Goal: Transaction & Acquisition: Purchase product/service

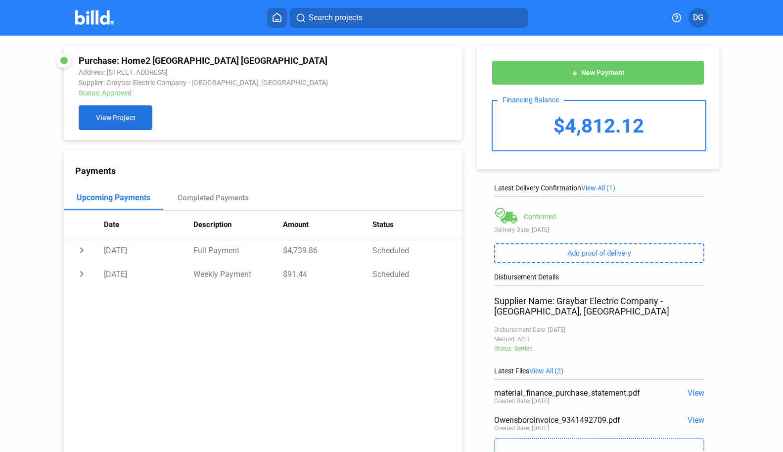
click at [111, 117] on span "View Project" at bounding box center [116, 118] width 40 height 8
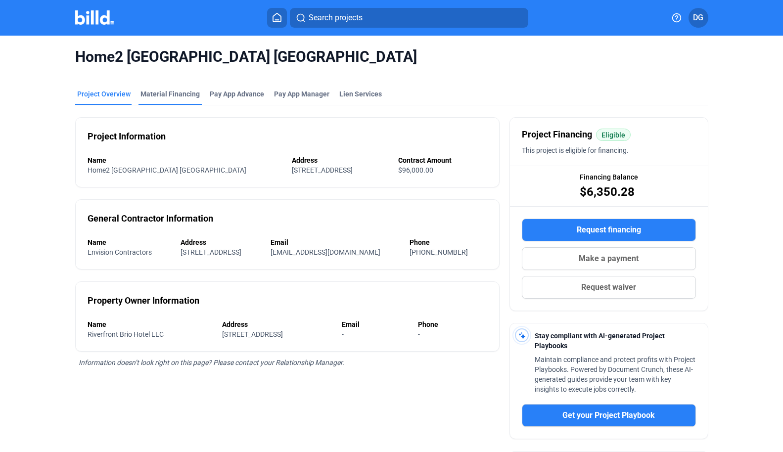
click at [173, 98] on div "Material Financing" at bounding box center [169, 94] width 59 height 10
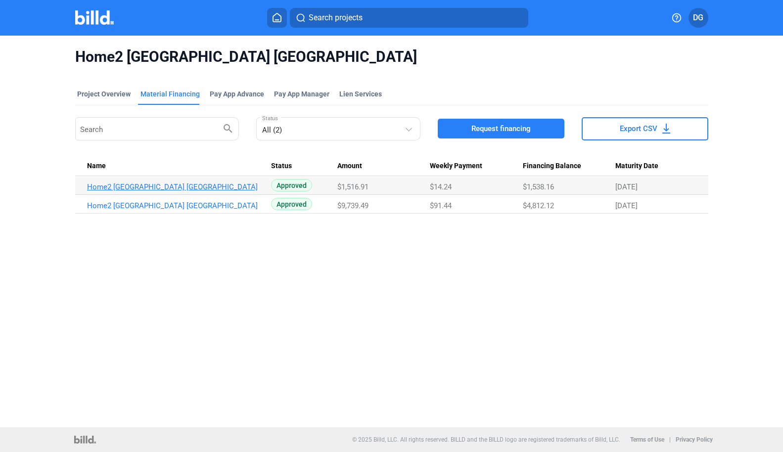
click at [155, 186] on link "Home2 [GEOGRAPHIC_DATA] [GEOGRAPHIC_DATA]" at bounding box center [175, 186] width 177 height 9
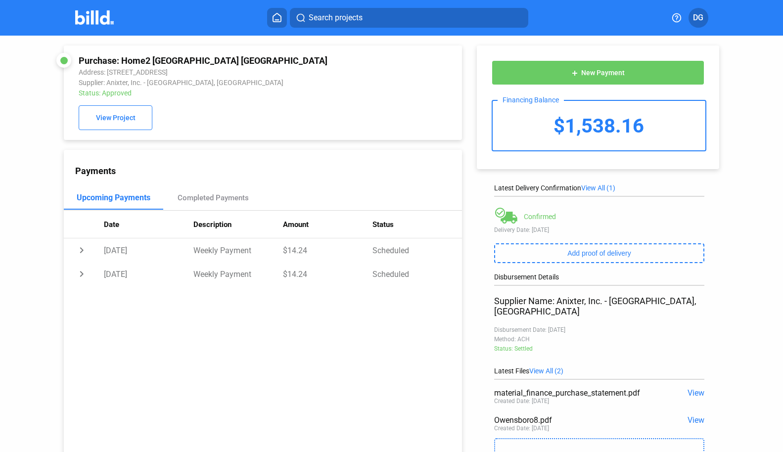
click at [587, 73] on span "New Payment" at bounding box center [603, 73] width 44 height 8
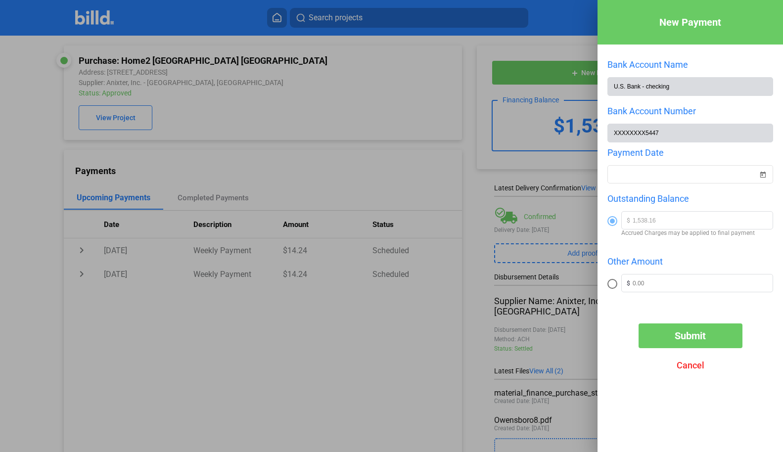
click at [685, 334] on span "Submit" at bounding box center [690, 336] width 31 height 12
click at [656, 176] on div "New Payment Bank Account Name U.S. Bank - checking Bank Account Number XXXXXXXX…" at bounding box center [391, 226] width 783 height 452
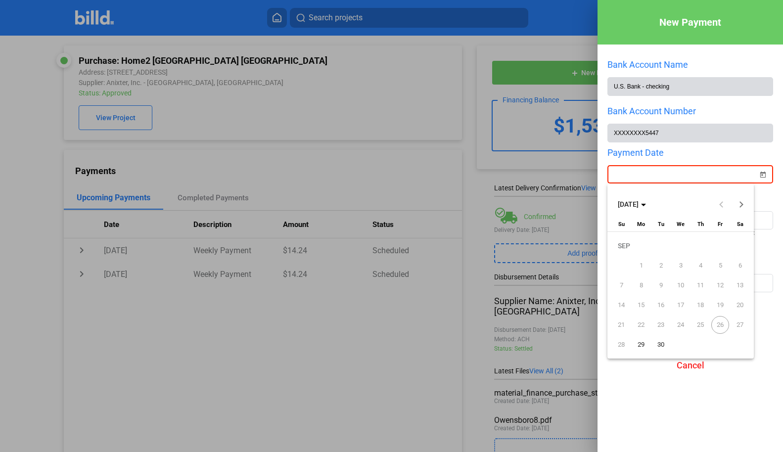
click at [643, 344] on span "29" at bounding box center [641, 345] width 18 height 18
type input "[DATE]"
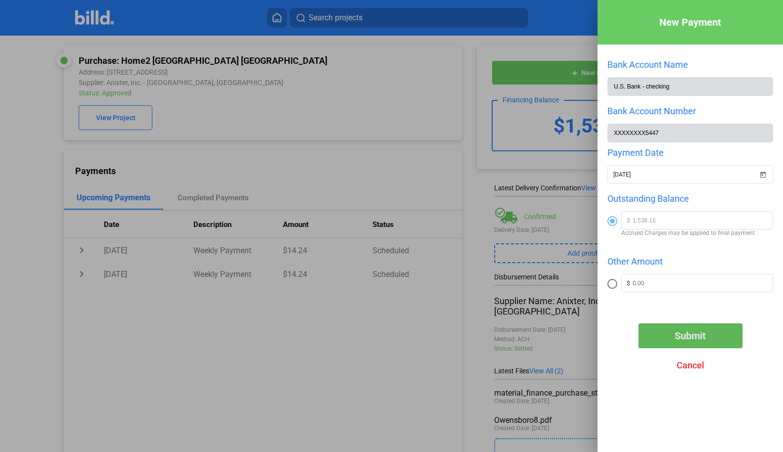
click at [710, 329] on button "Submit" at bounding box center [690, 335] width 104 height 25
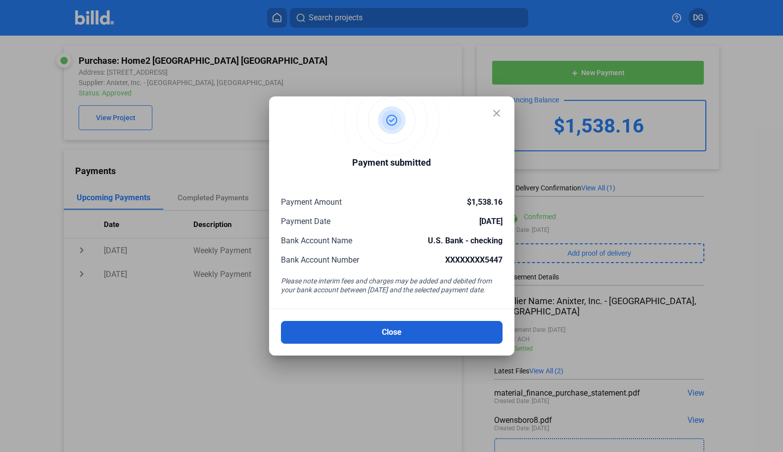
click at [395, 328] on button "Close" at bounding box center [392, 332] width 222 height 23
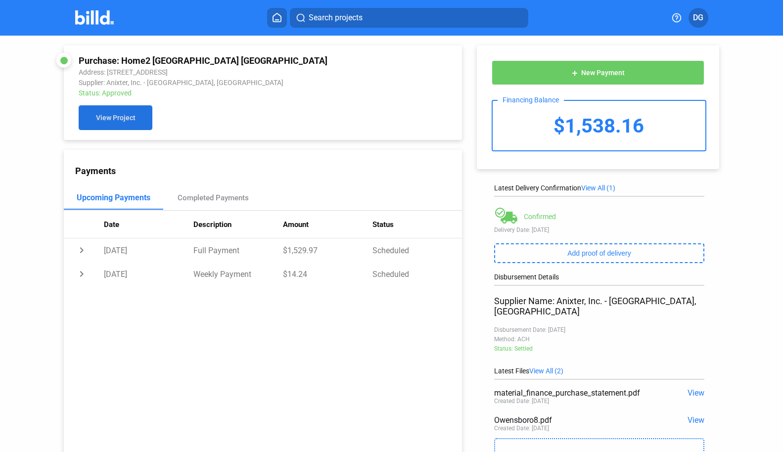
click at [116, 119] on span "View Project" at bounding box center [116, 118] width 40 height 8
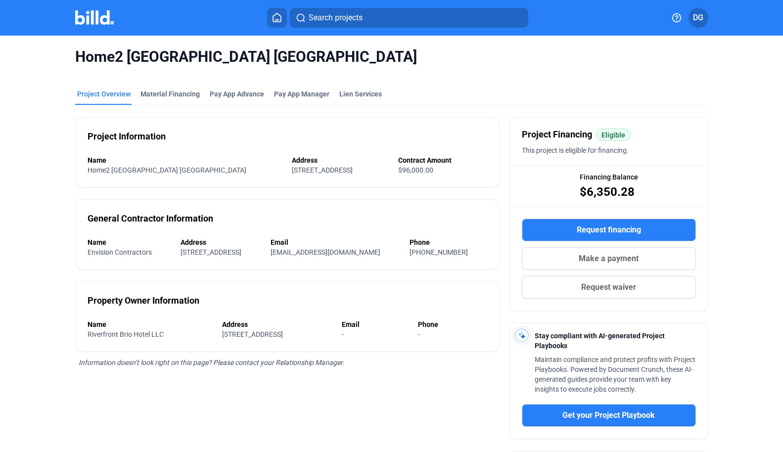
click at [89, 14] on img at bounding box center [94, 17] width 39 height 14
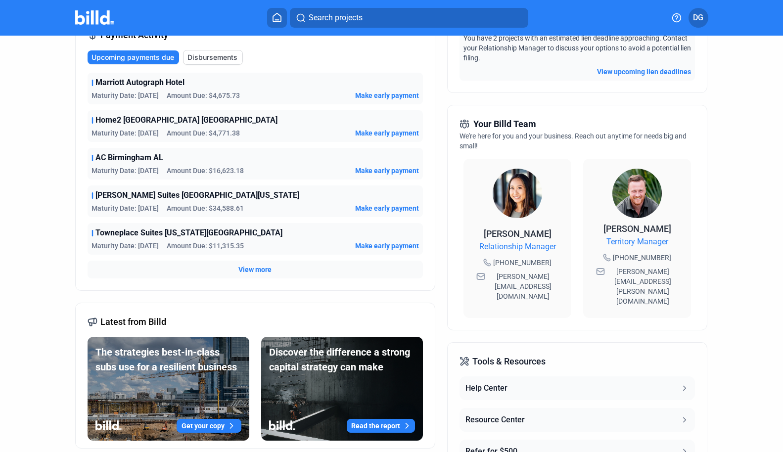
scroll to position [274, 0]
